Goal: Information Seeking & Learning: Learn about a topic

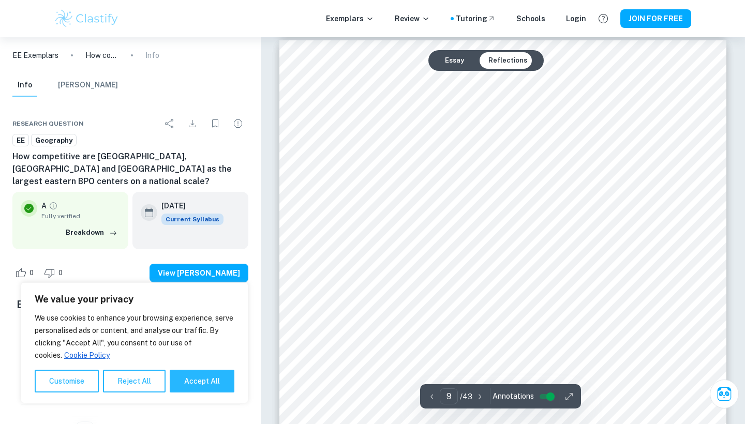
scroll to position [5311, 0]
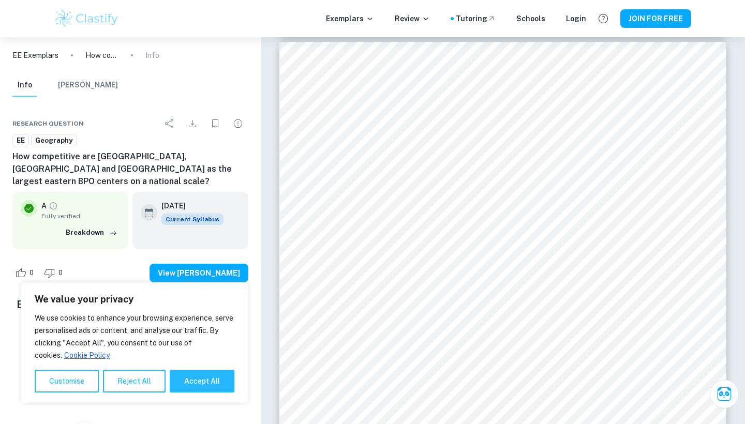
scroll to position [856, 0]
click at [26, 53] on p "EE Exemplars" at bounding box center [35, 55] width 46 height 11
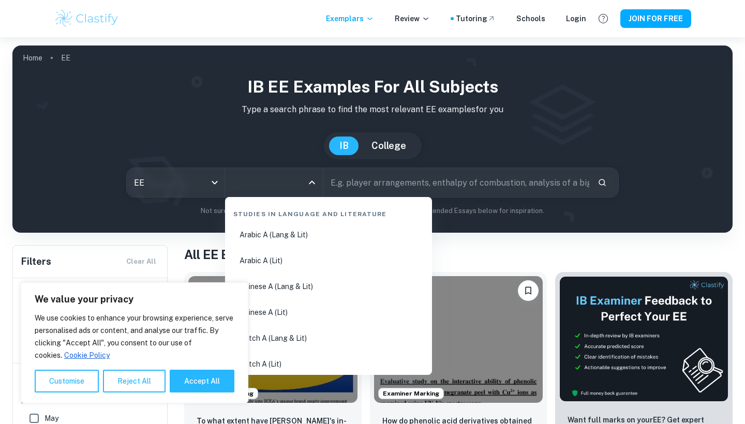
click at [294, 184] on input "All Subjects" at bounding box center [266, 183] width 73 height 20
type input "geo"
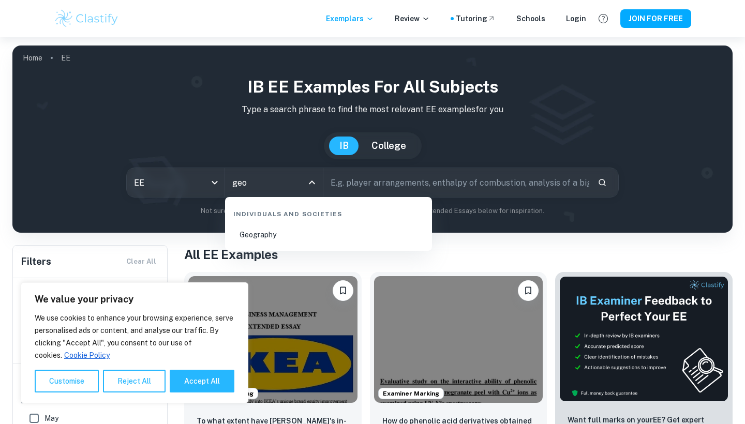
click at [290, 229] on li "Geography" at bounding box center [328, 235] width 199 height 24
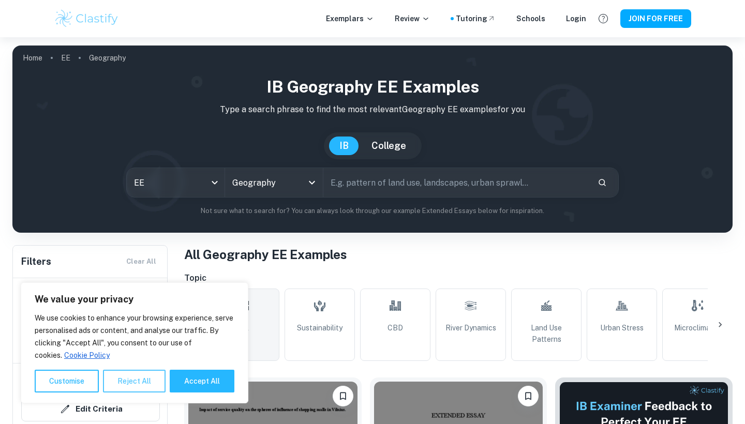
click at [153, 383] on button "Reject All" at bounding box center [134, 381] width 63 height 23
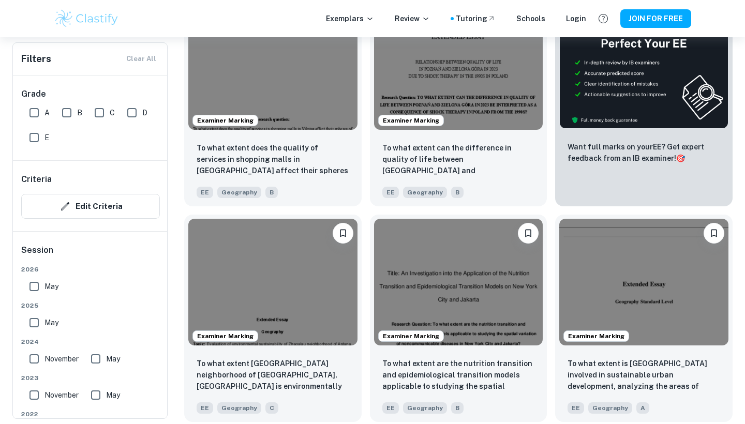
scroll to position [379, 0]
click at [33, 109] on input "A" at bounding box center [34, 112] width 21 height 21
checkbox input "true"
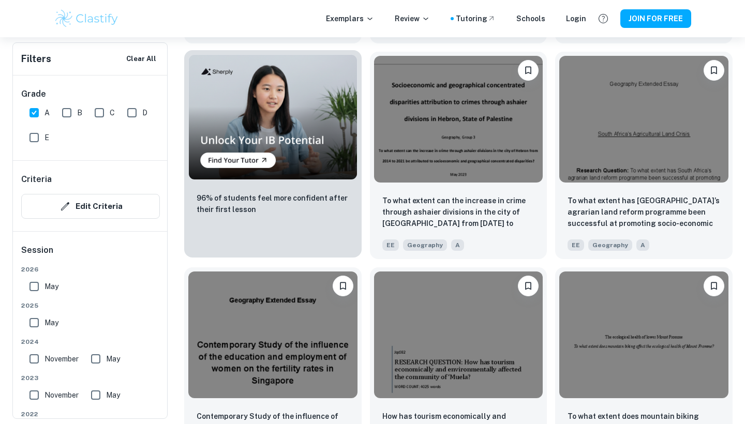
scroll to position [783, 0]
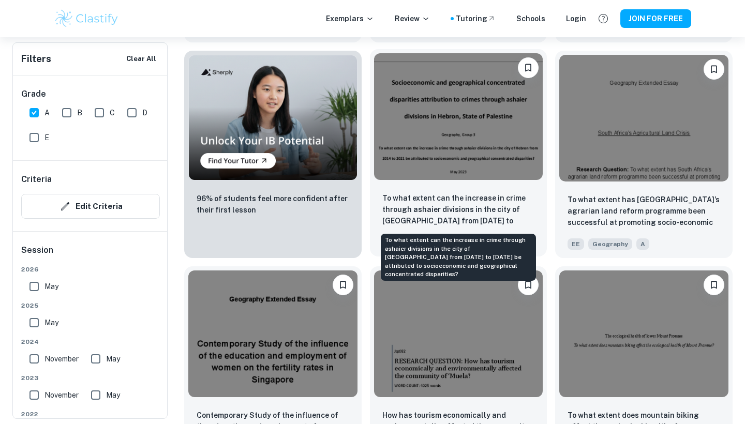
click at [491, 205] on p "To what extent can the increase in crime through ashaier divisions in the city …" at bounding box center [458, 209] width 153 height 35
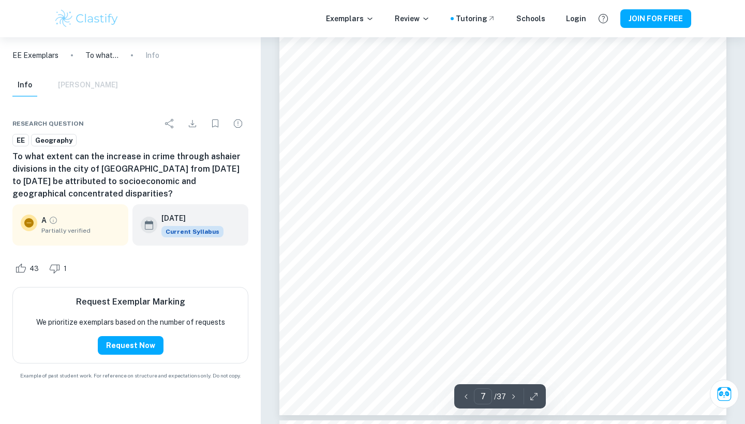
scroll to position [3858, 0]
type input "3"
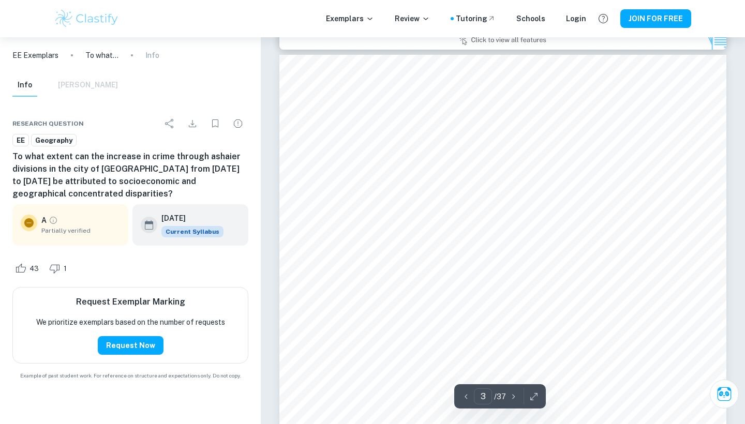
scroll to position [1289, 0]
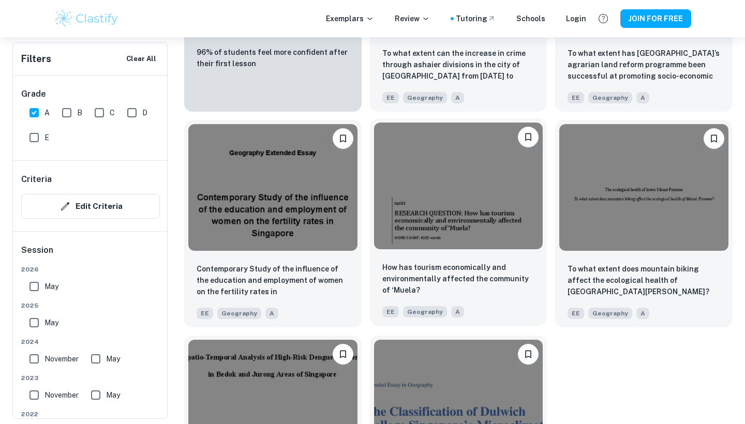
scroll to position [930, 0]
